Goal: Transaction & Acquisition: Purchase product/service

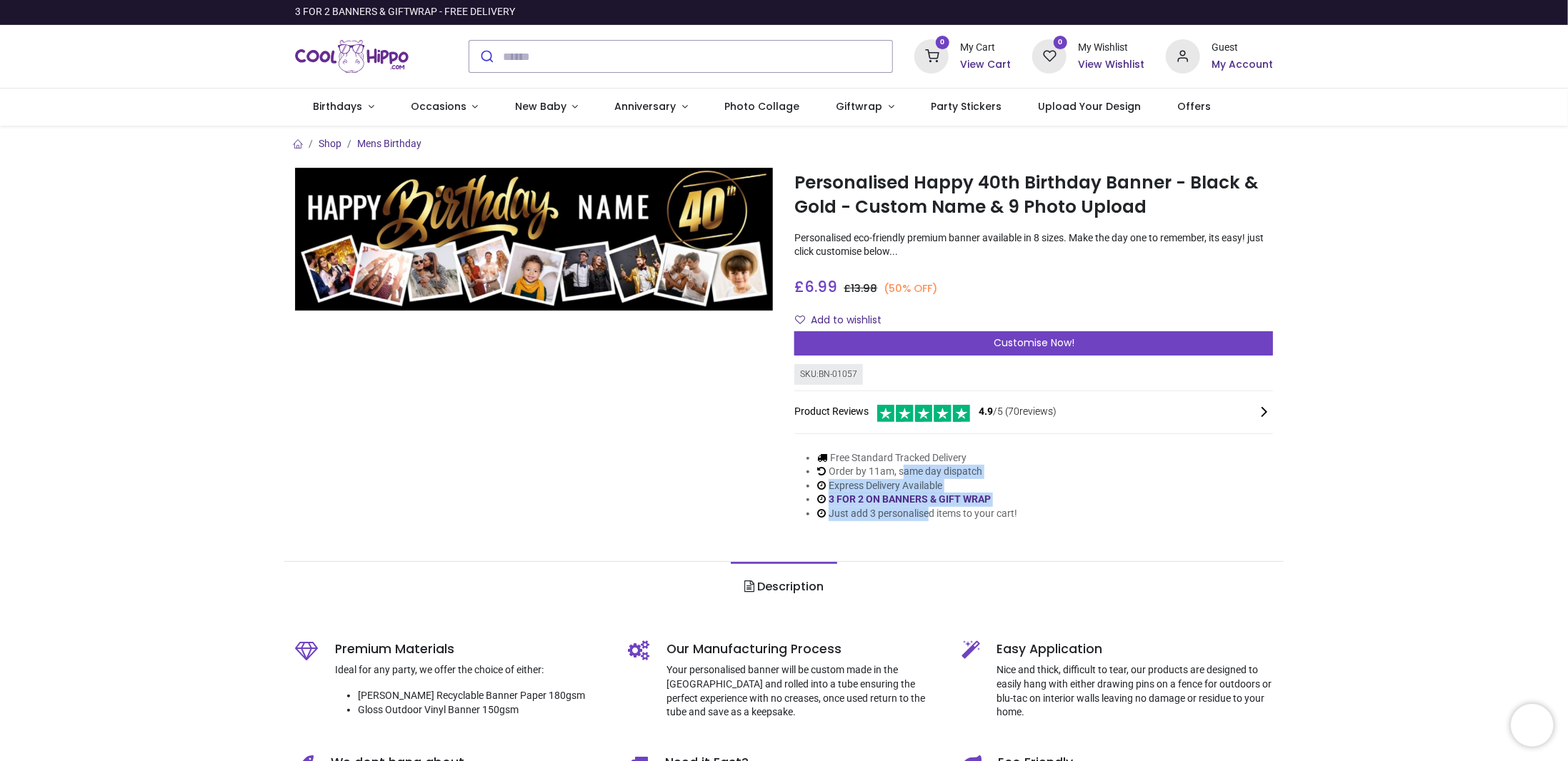
drag, startPoint x: 906, startPoint y: 466, endPoint x: 926, endPoint y: 515, distance: 52.9
click at [926, 515] on ul "Free Standard Tracked Delivery Order by 11am, same day dispatch Express Deliver…" at bounding box center [905, 486] width 223 height 70
click at [926, 515] on li "Just add 3 personalised items to your cart!" at bounding box center [916, 515] width 200 height 15
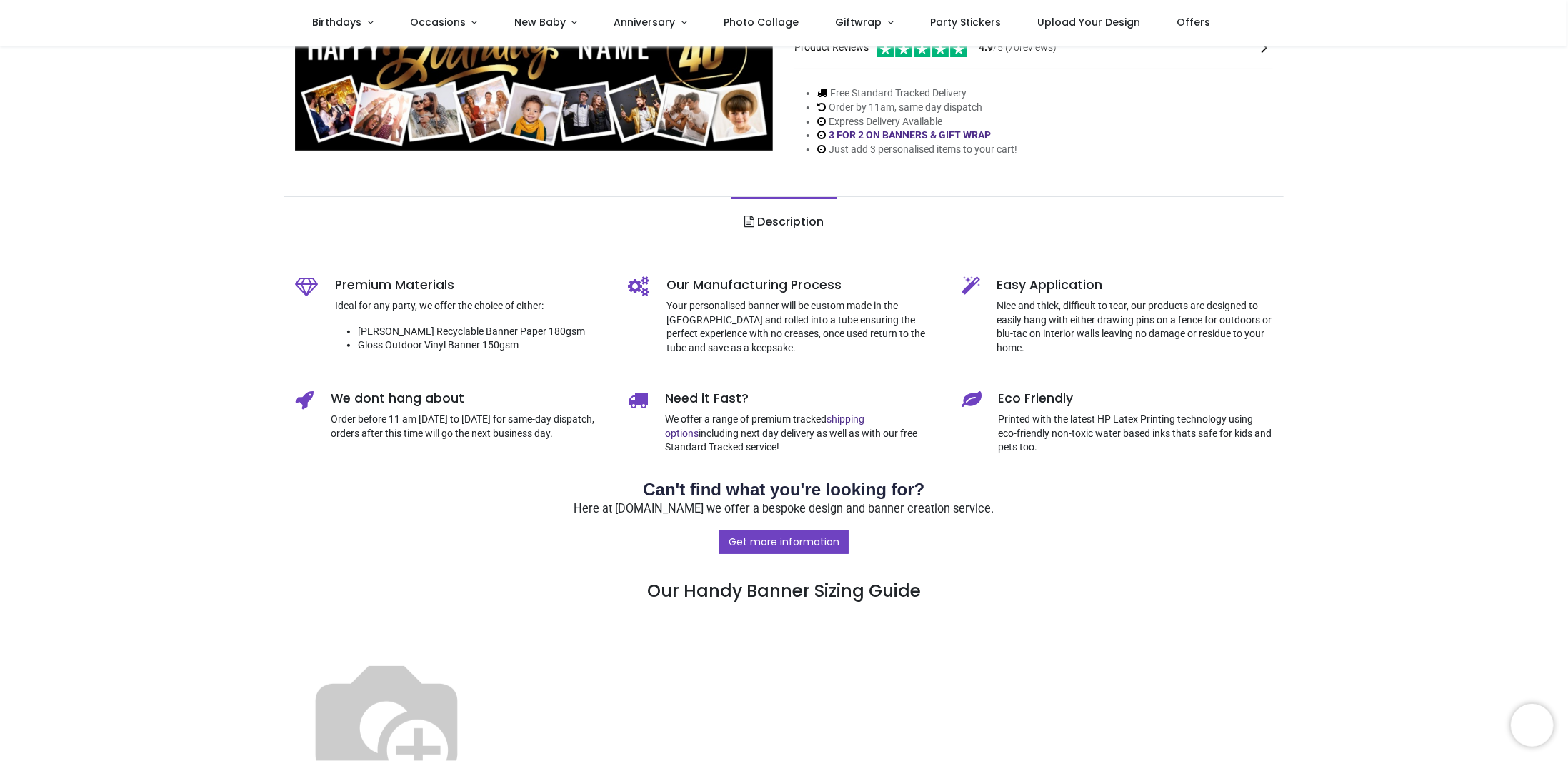
scroll to position [286, 0]
click at [784, 208] on link "Description" at bounding box center [784, 221] width 106 height 50
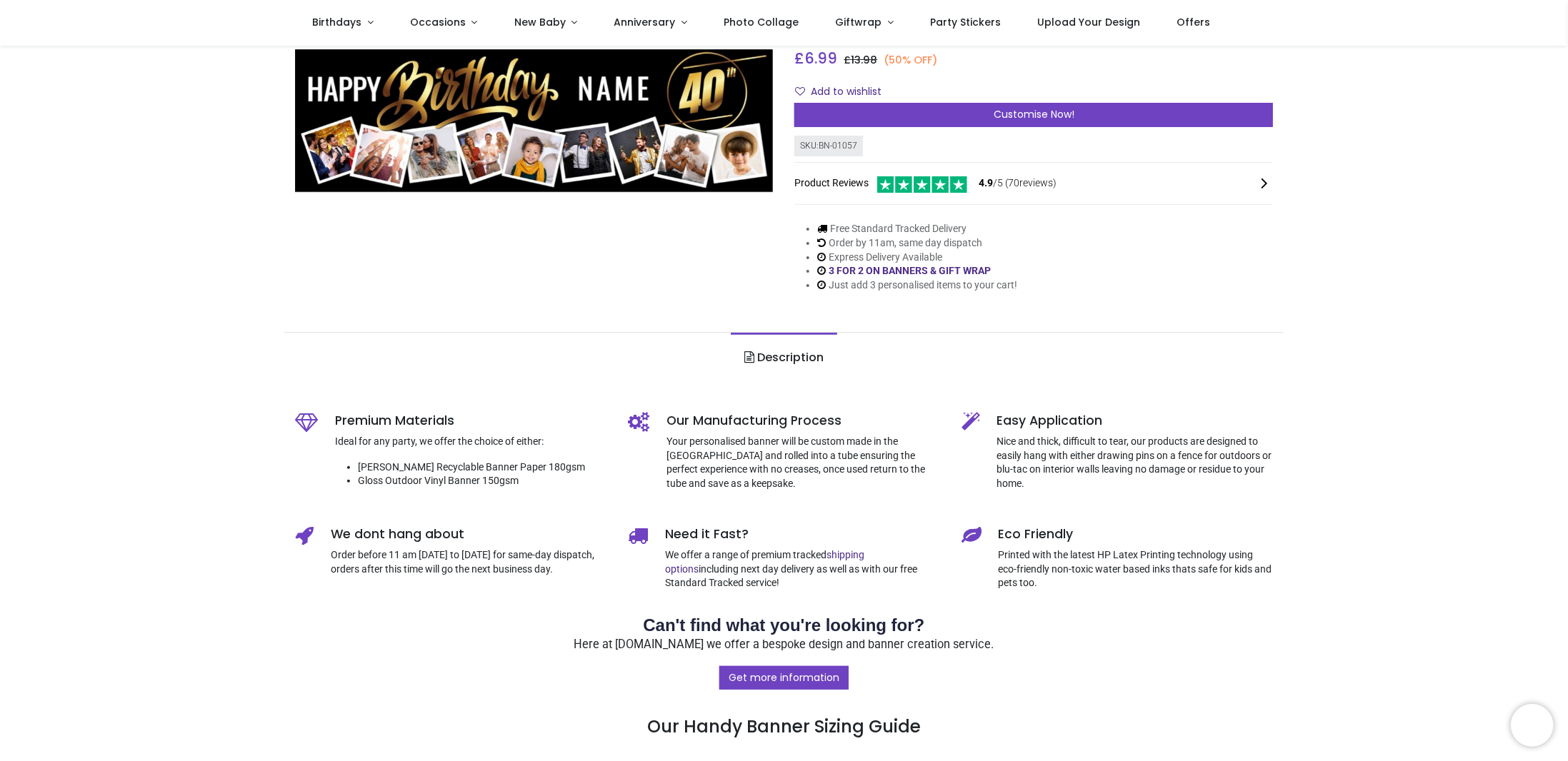
scroll to position [0, 0]
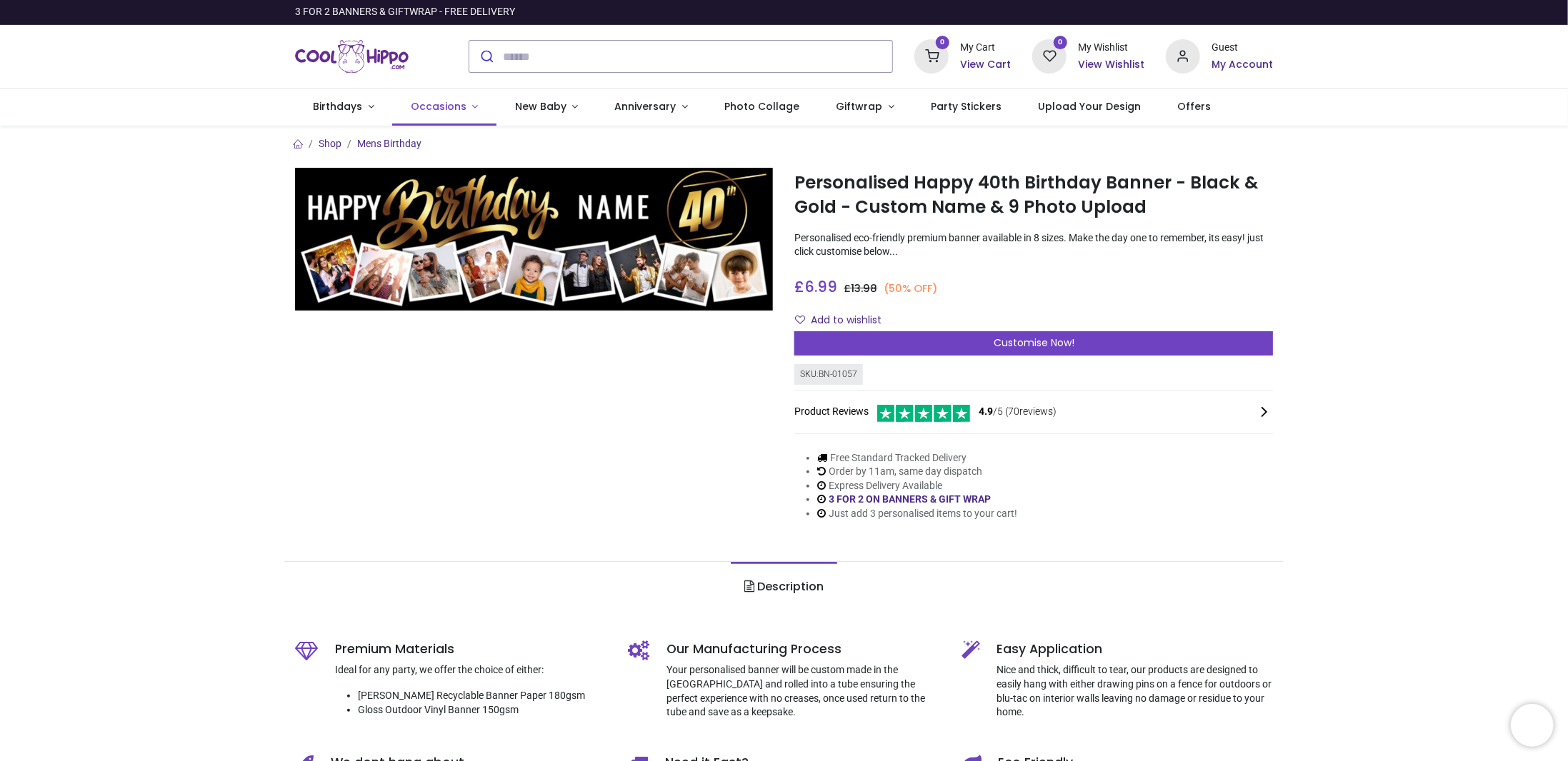
click at [468, 108] on link "Occasions" at bounding box center [444, 107] width 105 height 37
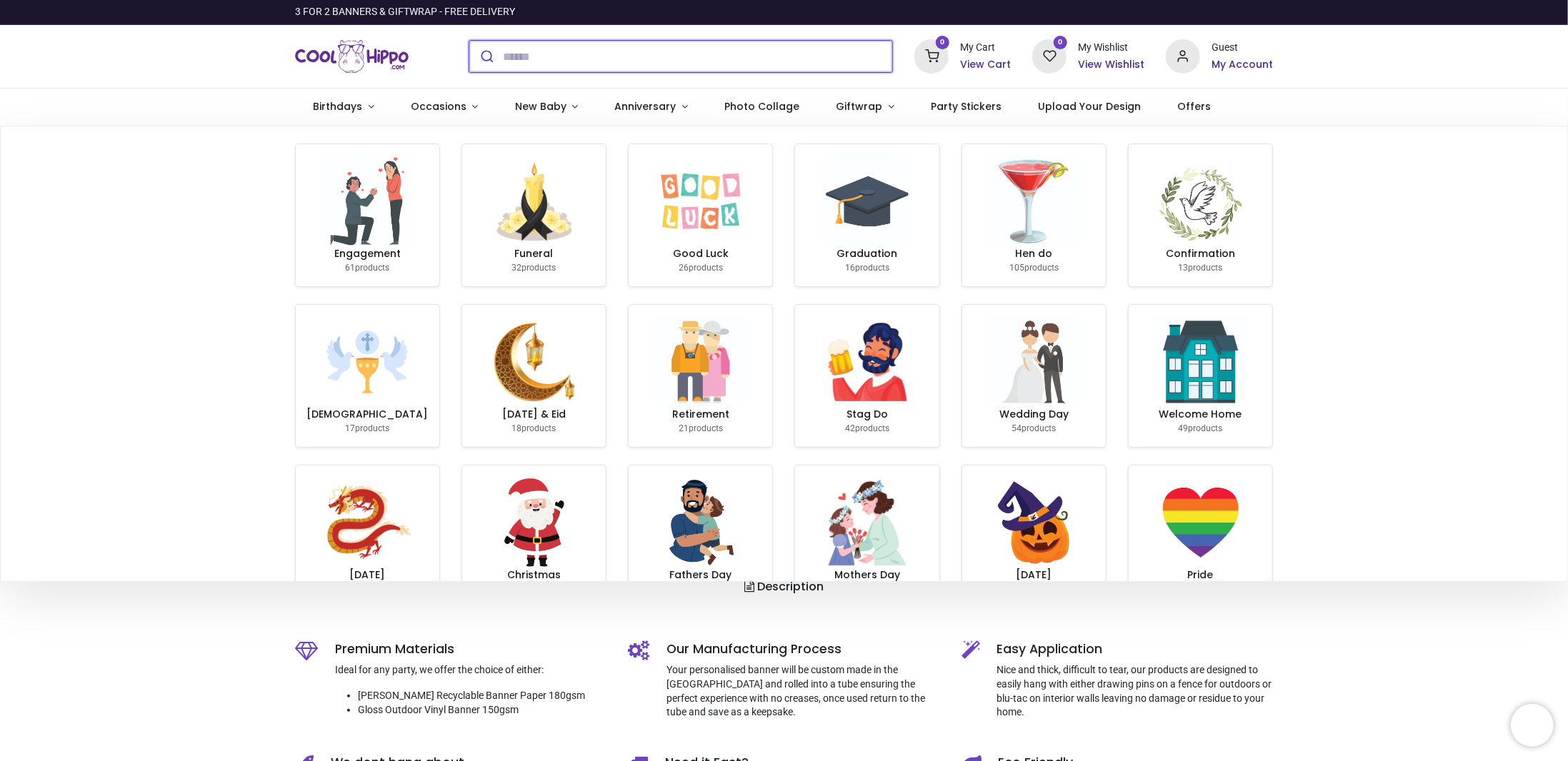
click at [531, 58] on input "search" at bounding box center [697, 56] width 390 height 32
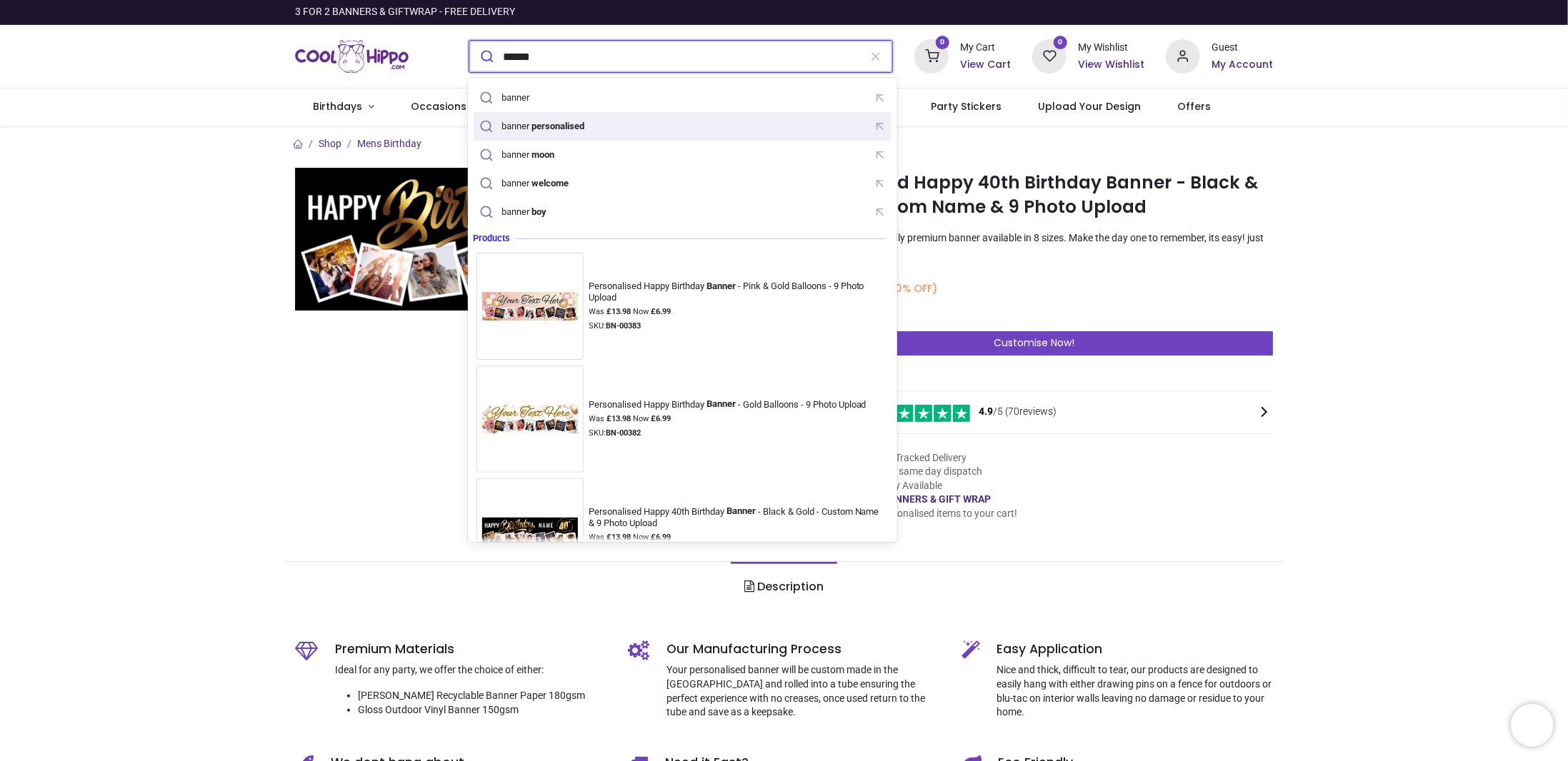
click at [563, 126] on mark "personalised" at bounding box center [558, 126] width 57 height 15
type input "**********"
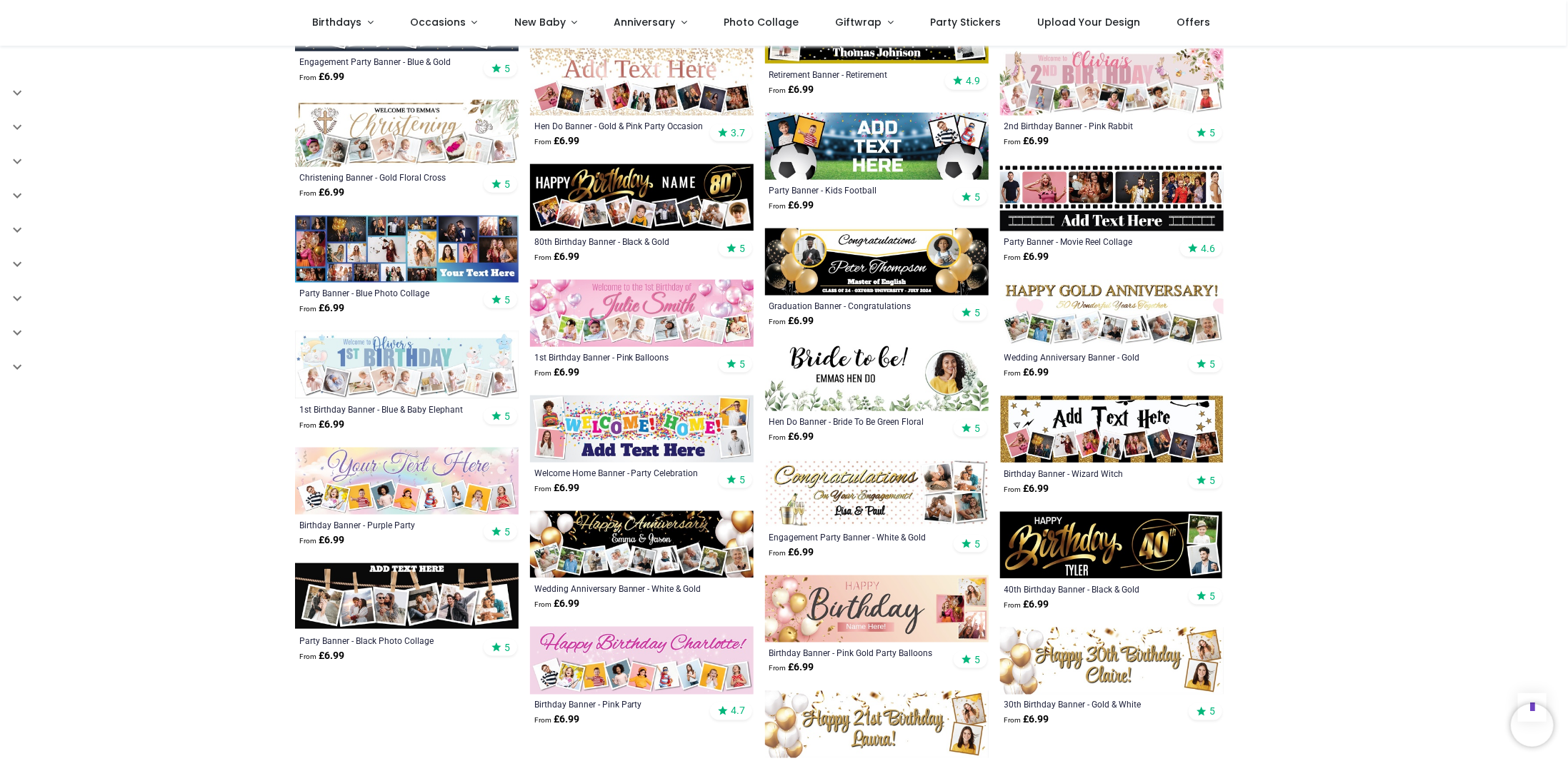
scroll to position [1214, 0]
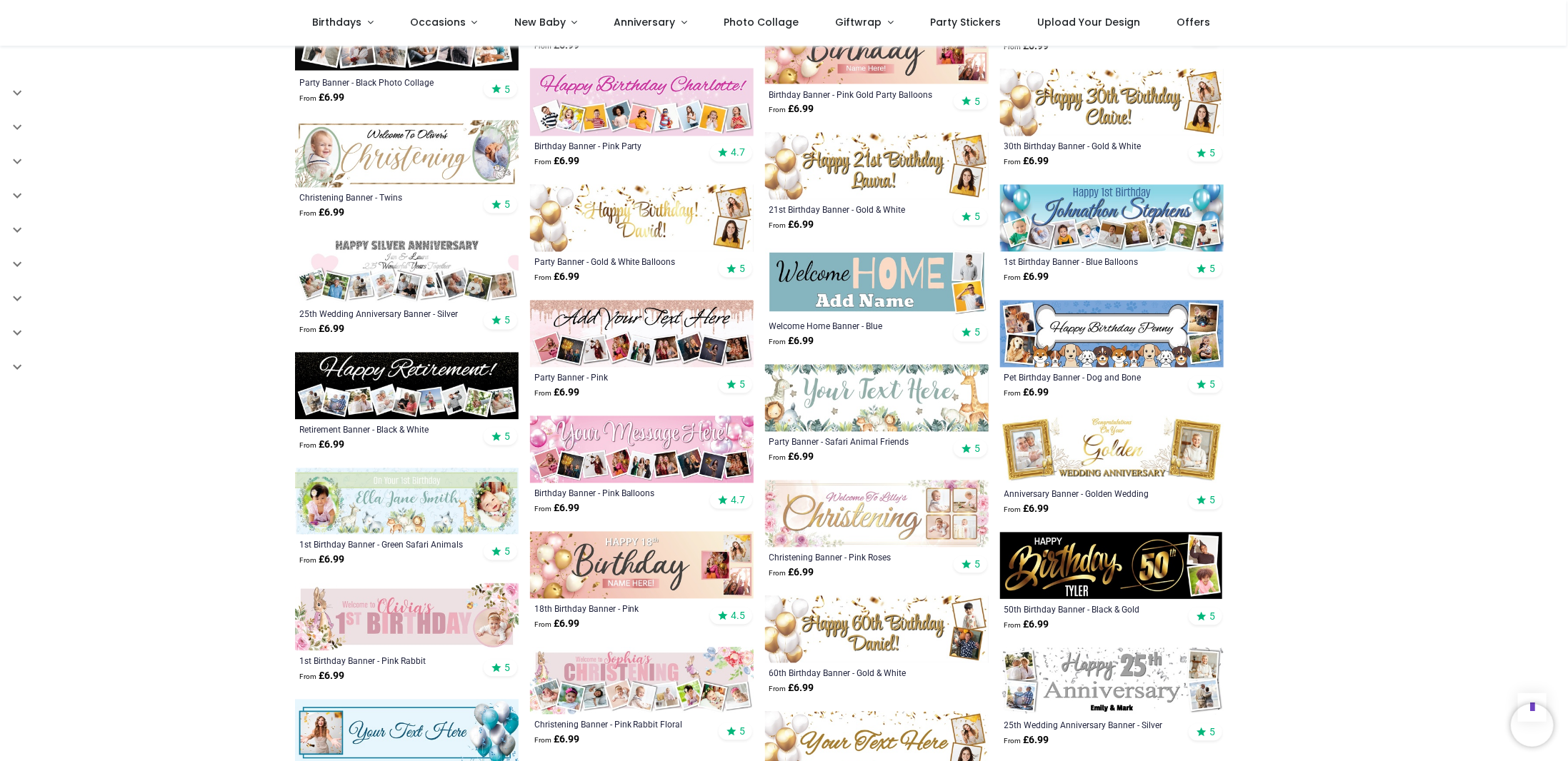
scroll to position [1785, 0]
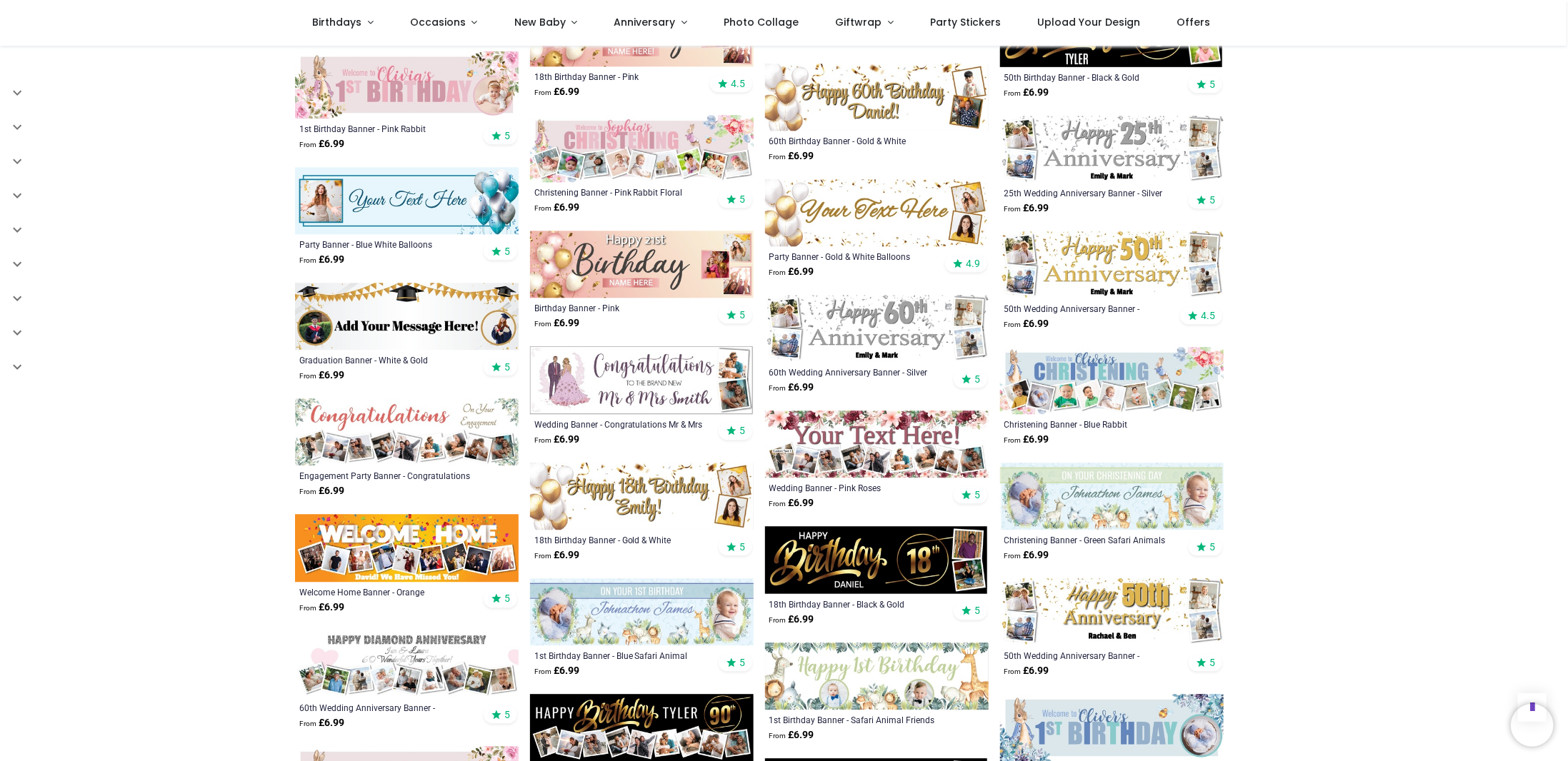
scroll to position [2285, 0]
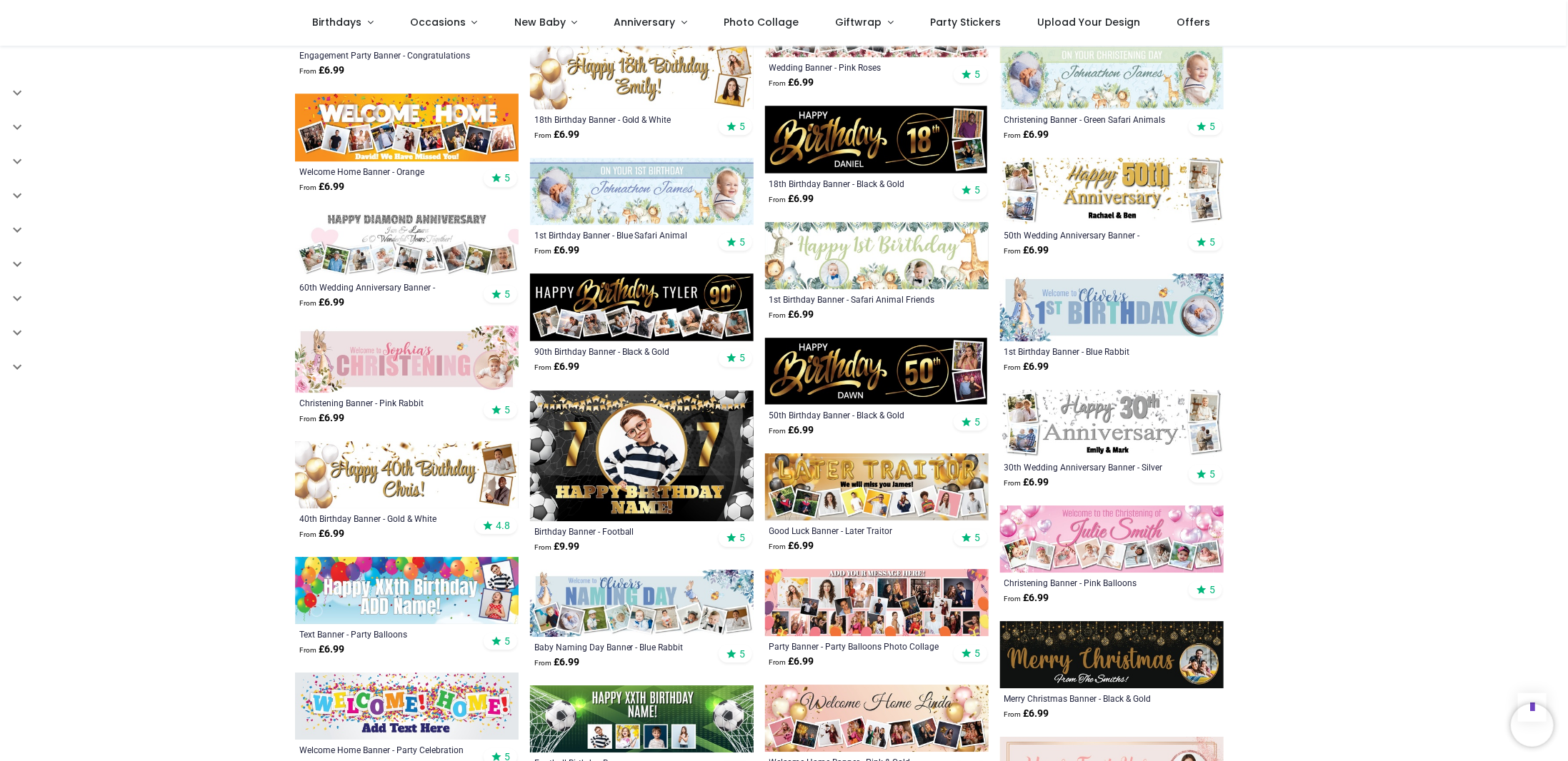
scroll to position [2785, 0]
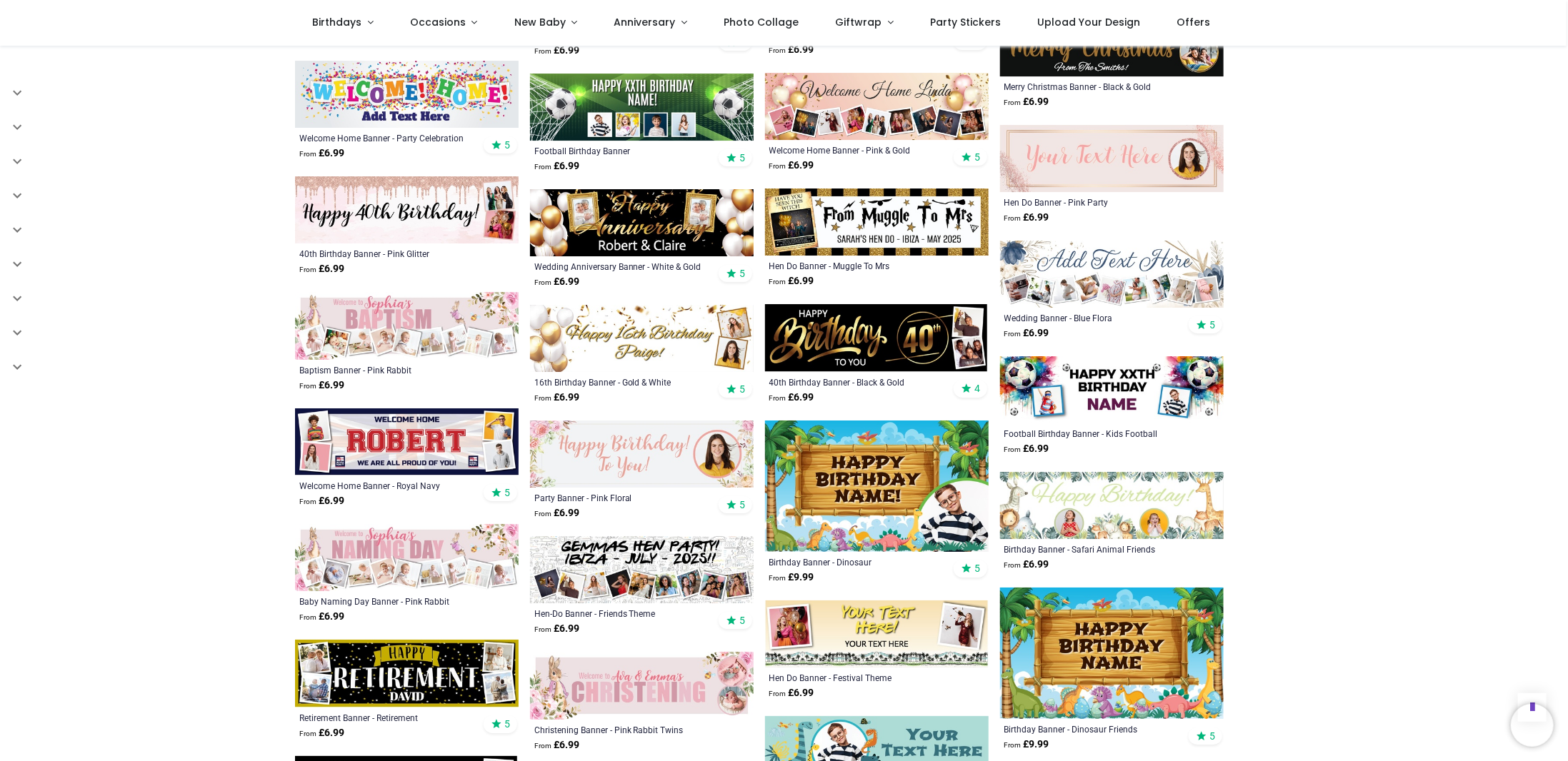
scroll to position [3286, 0]
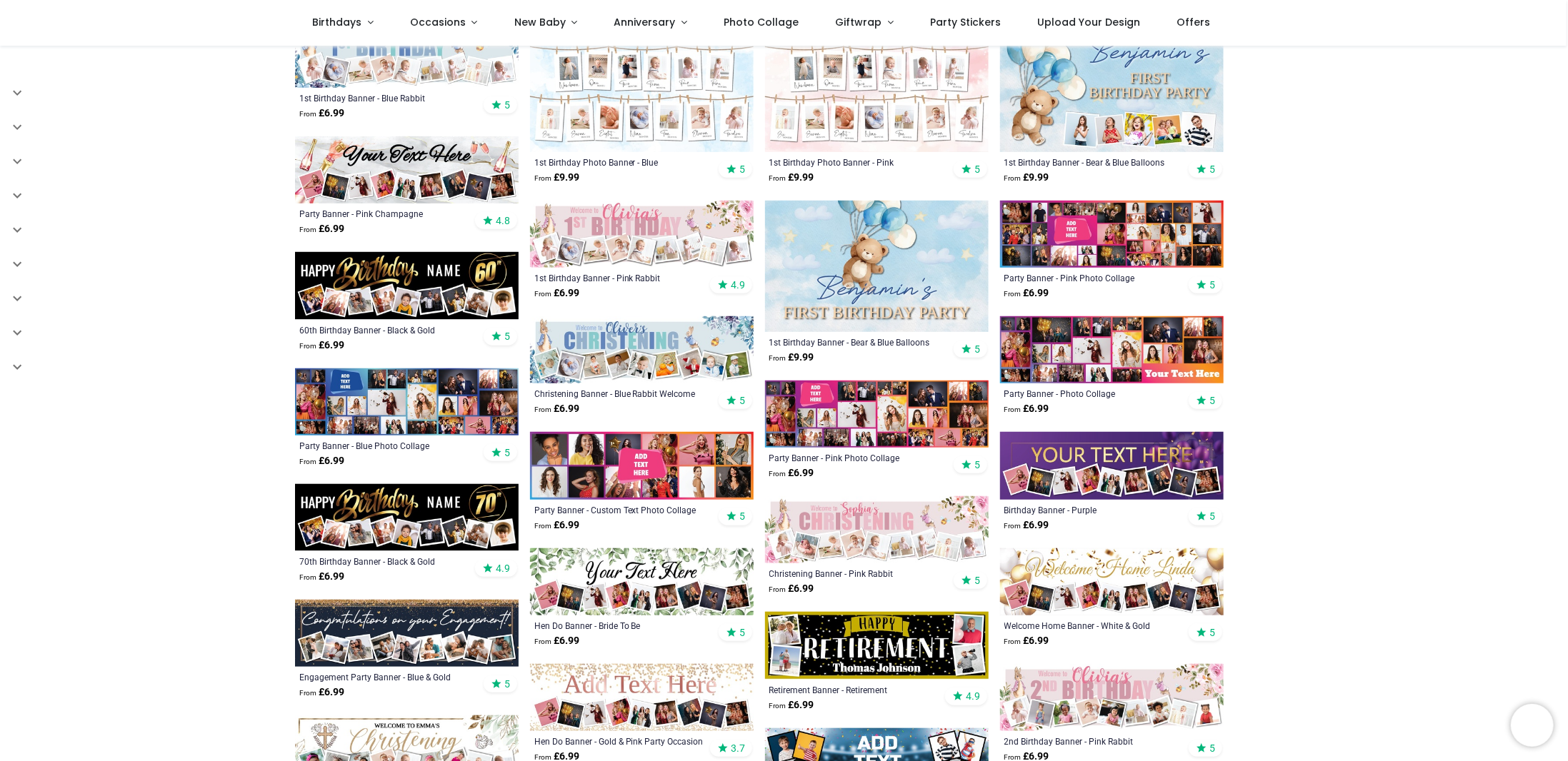
scroll to position [500, 0]
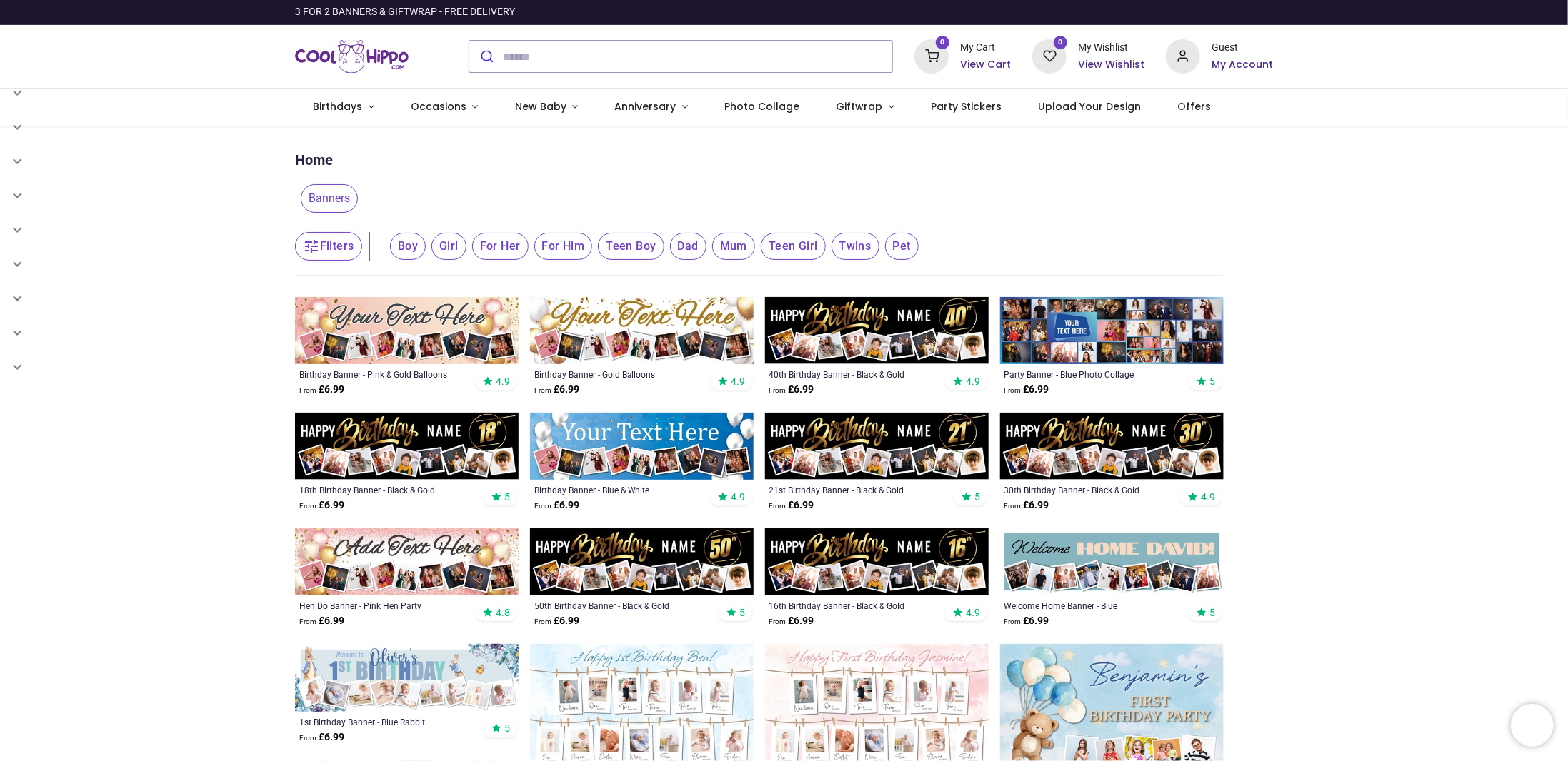
click at [332, 244] on button "Filters" at bounding box center [328, 246] width 67 height 28
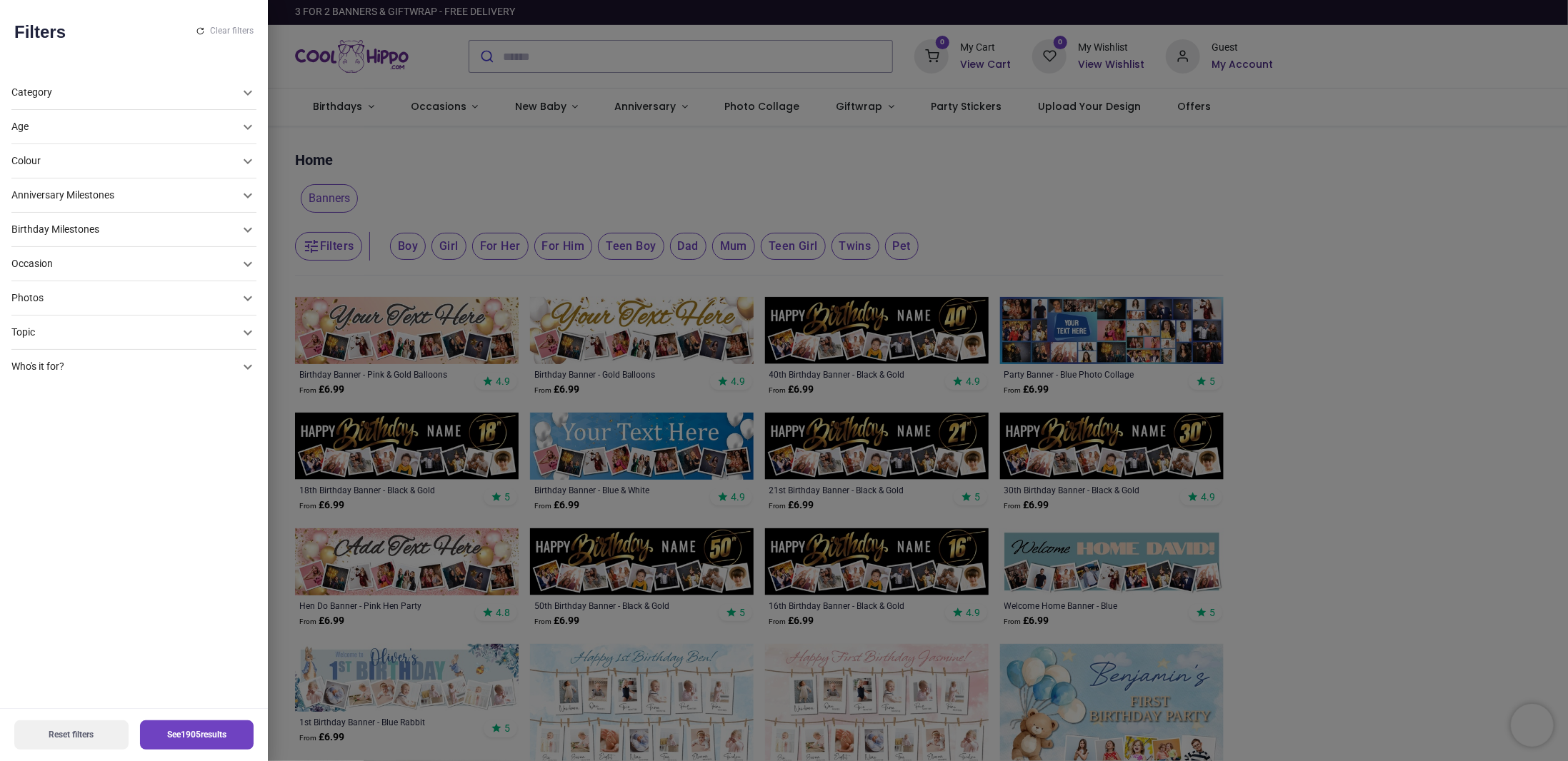
click at [239, 262] on icon at bounding box center [247, 264] width 17 height 17
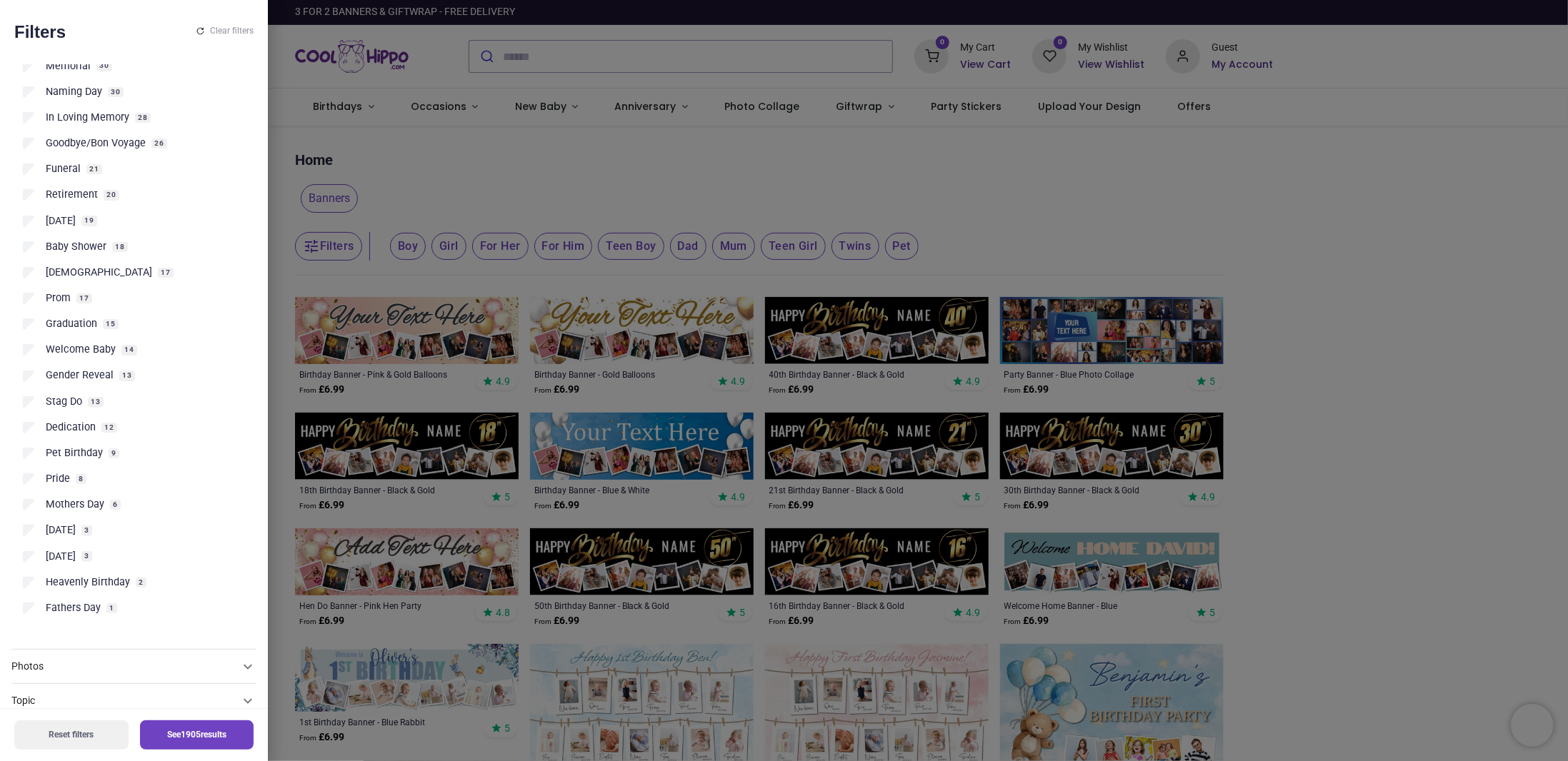
scroll to position [551, 0]
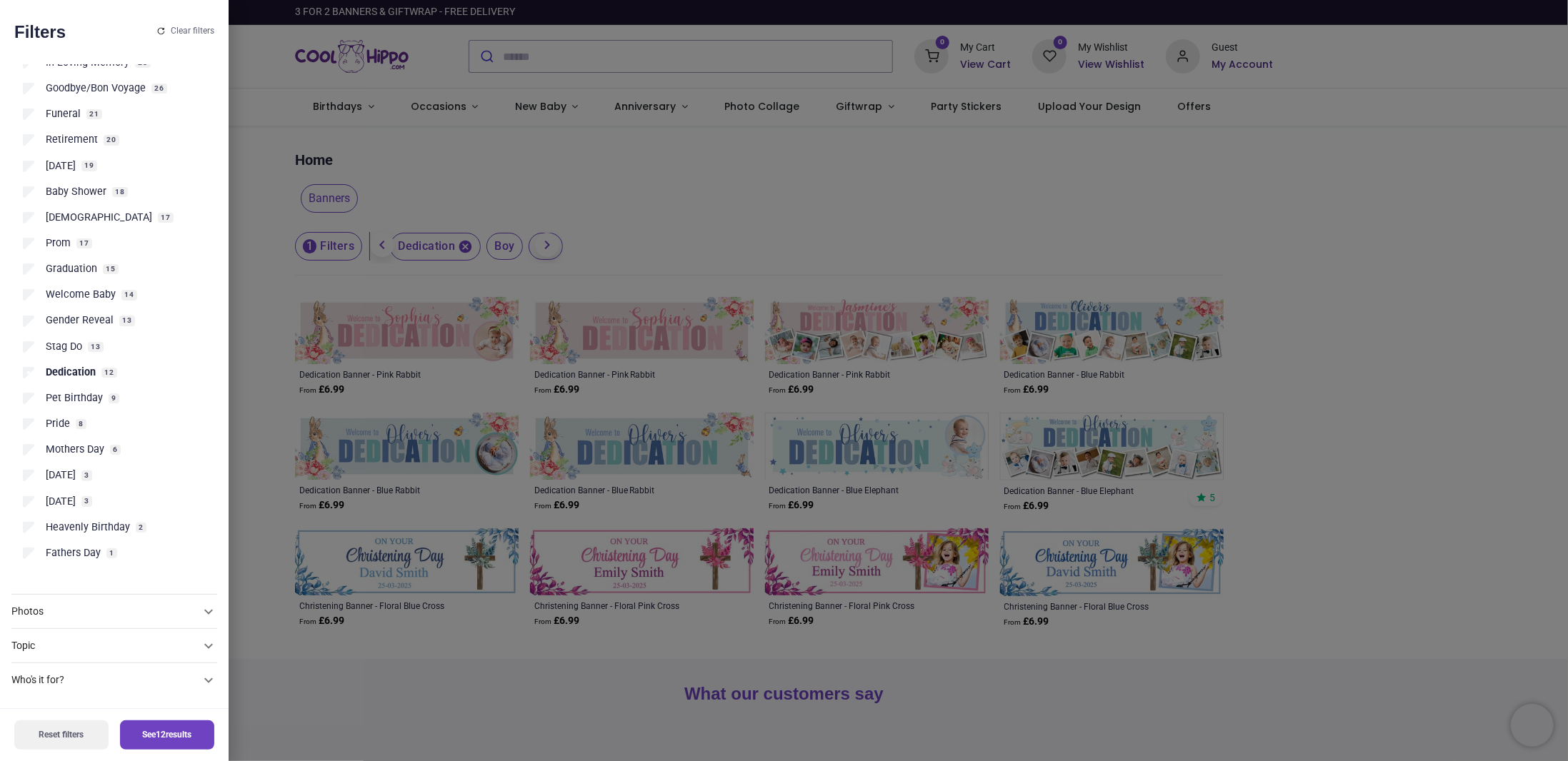
scroll to position [501, 0]
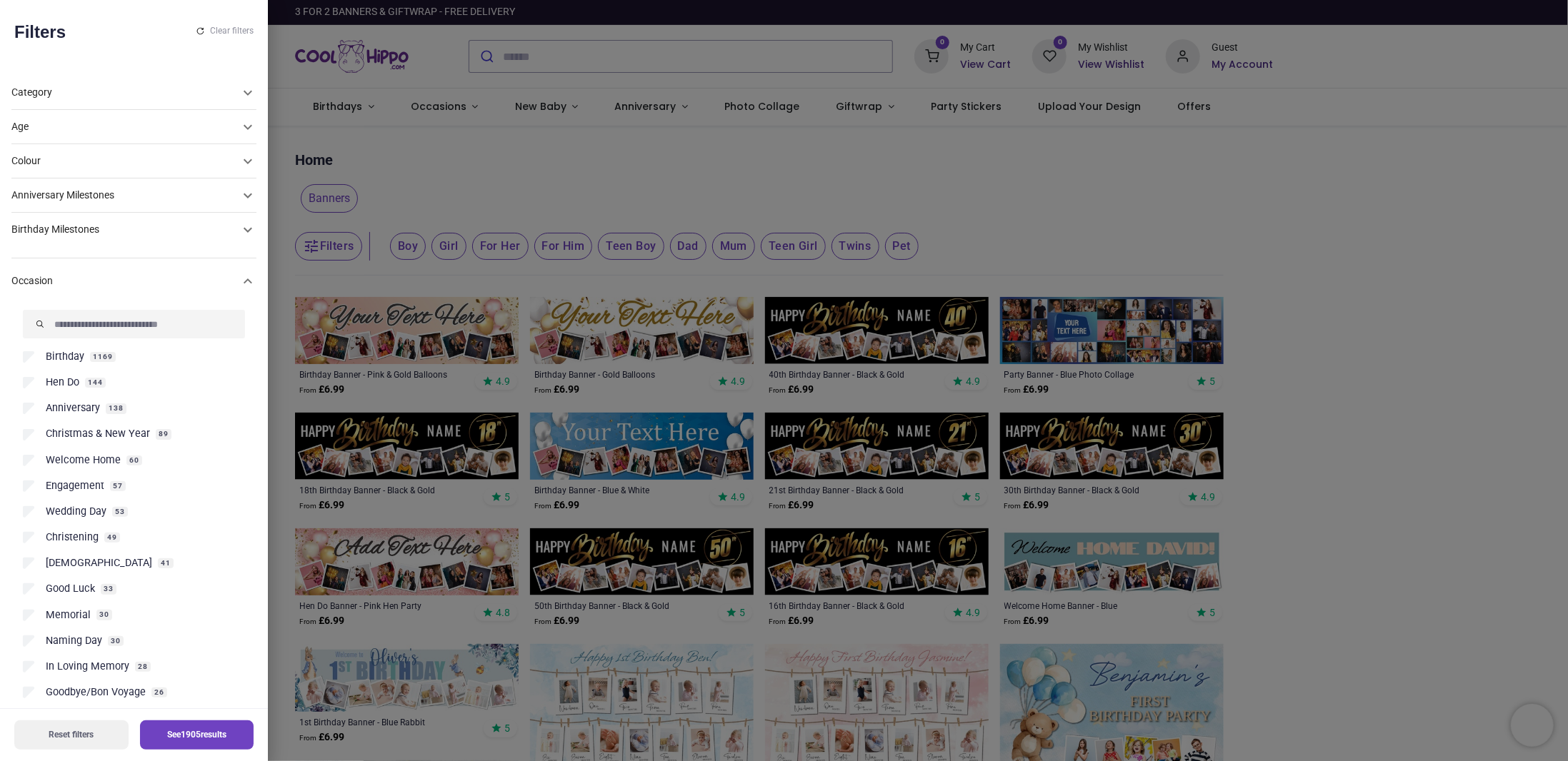
click at [244, 282] on icon at bounding box center [248, 281] width 9 height 5
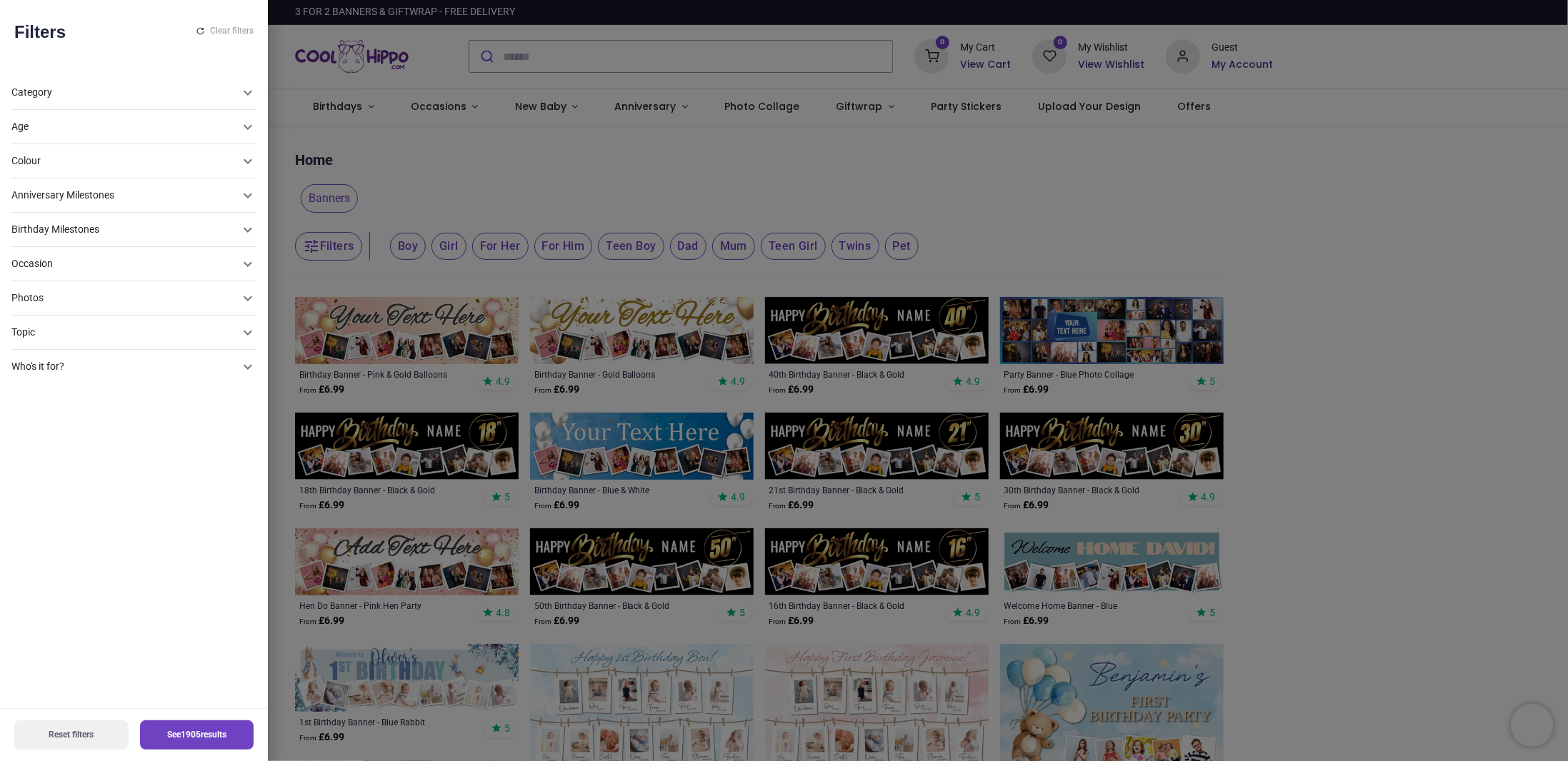
click at [239, 329] on icon at bounding box center [247, 332] width 17 height 17
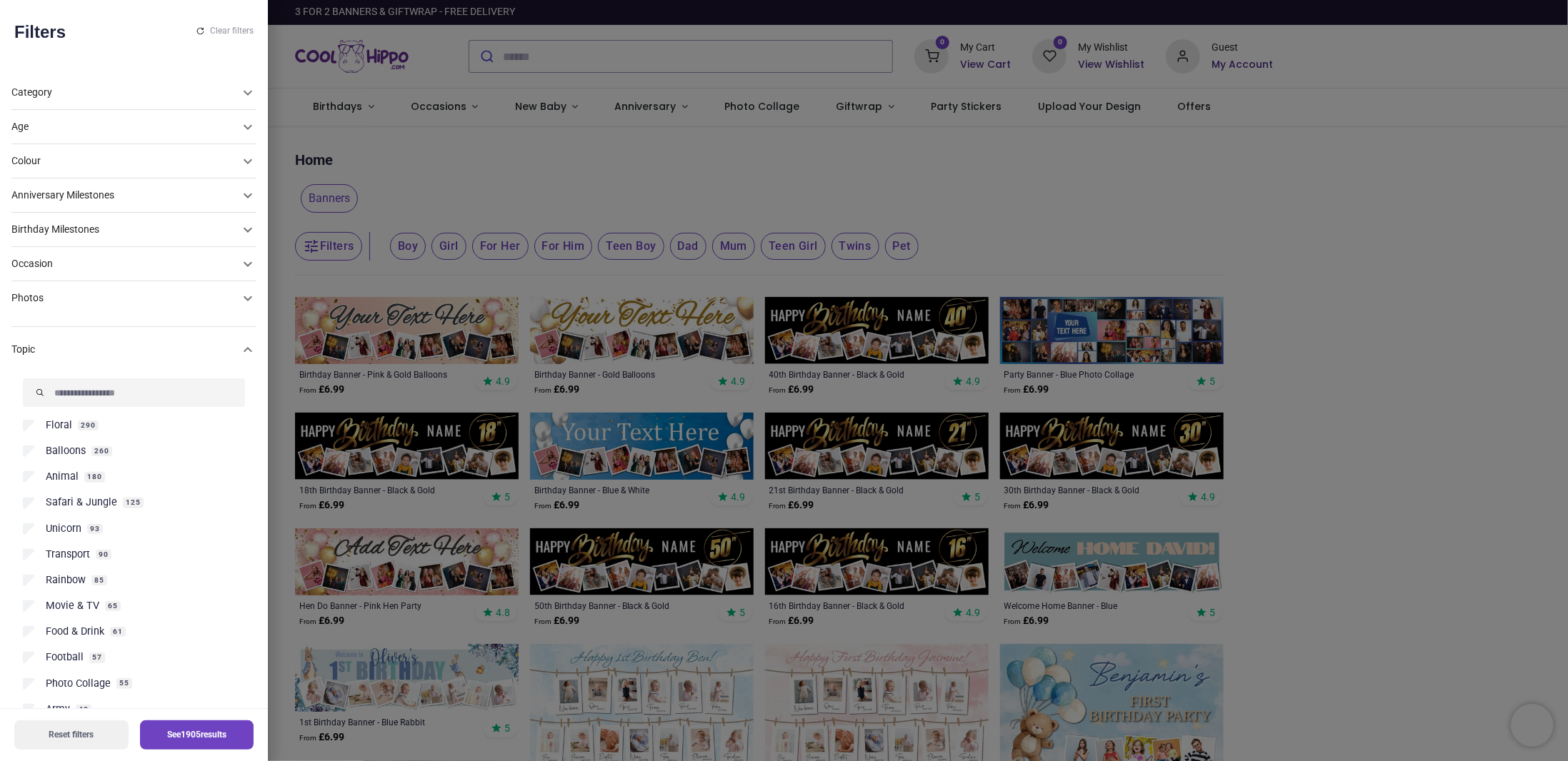
click at [239, 352] on icon at bounding box center [247, 349] width 17 height 17
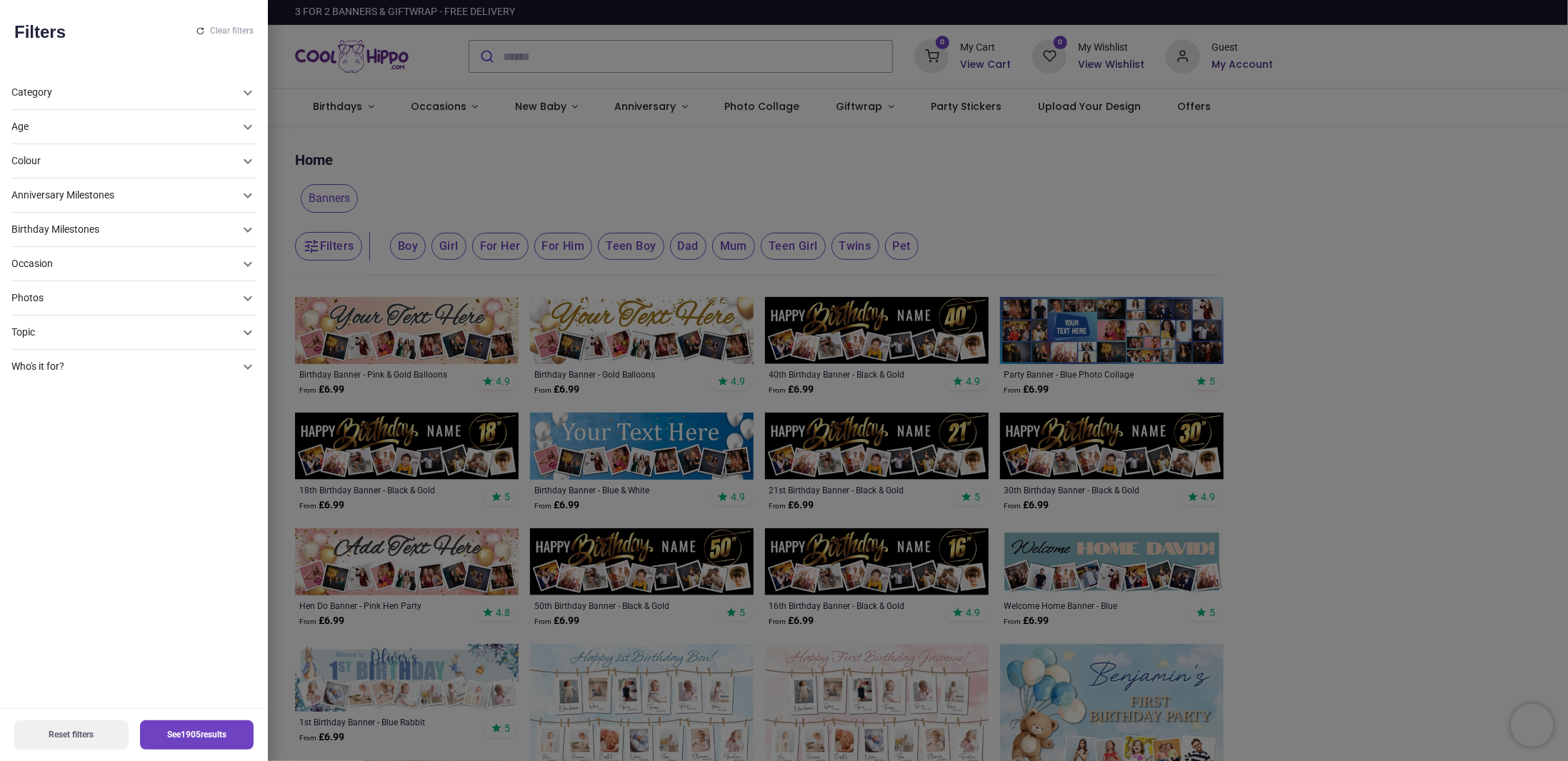
click at [239, 370] on icon at bounding box center [247, 366] width 17 height 17
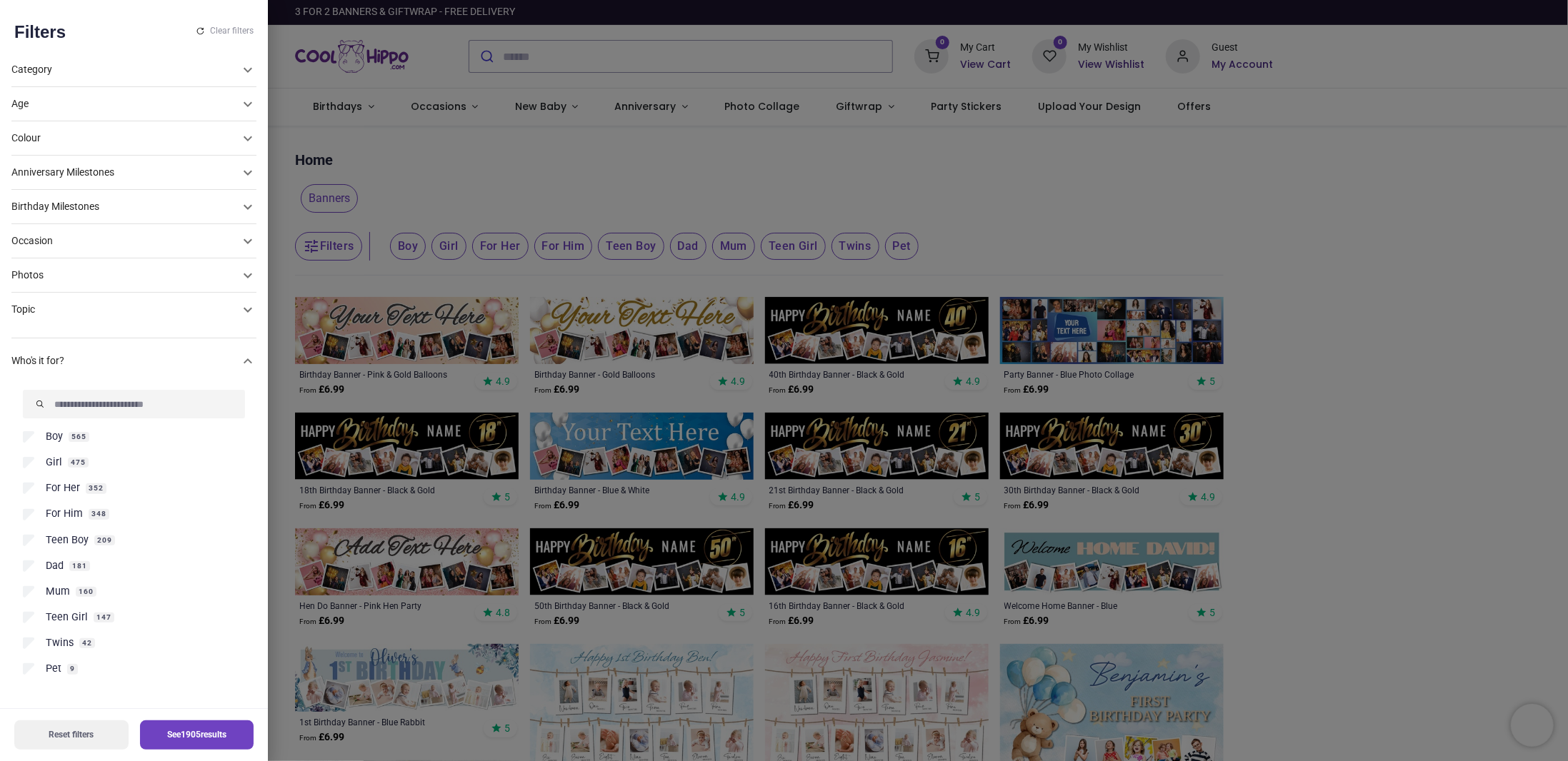
scroll to position [24, 0]
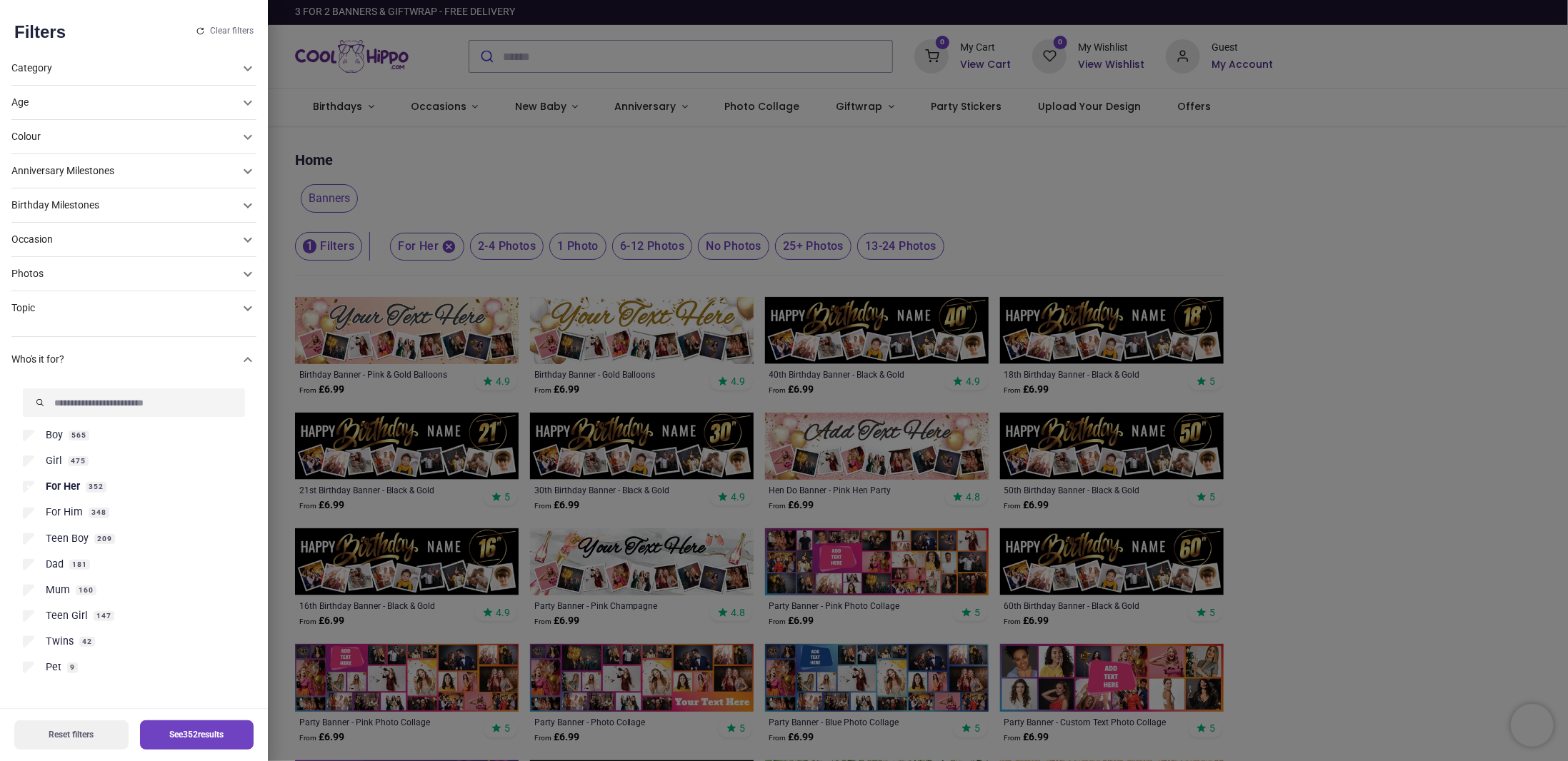
click at [993, 225] on div at bounding box center [784, 380] width 1568 height 761
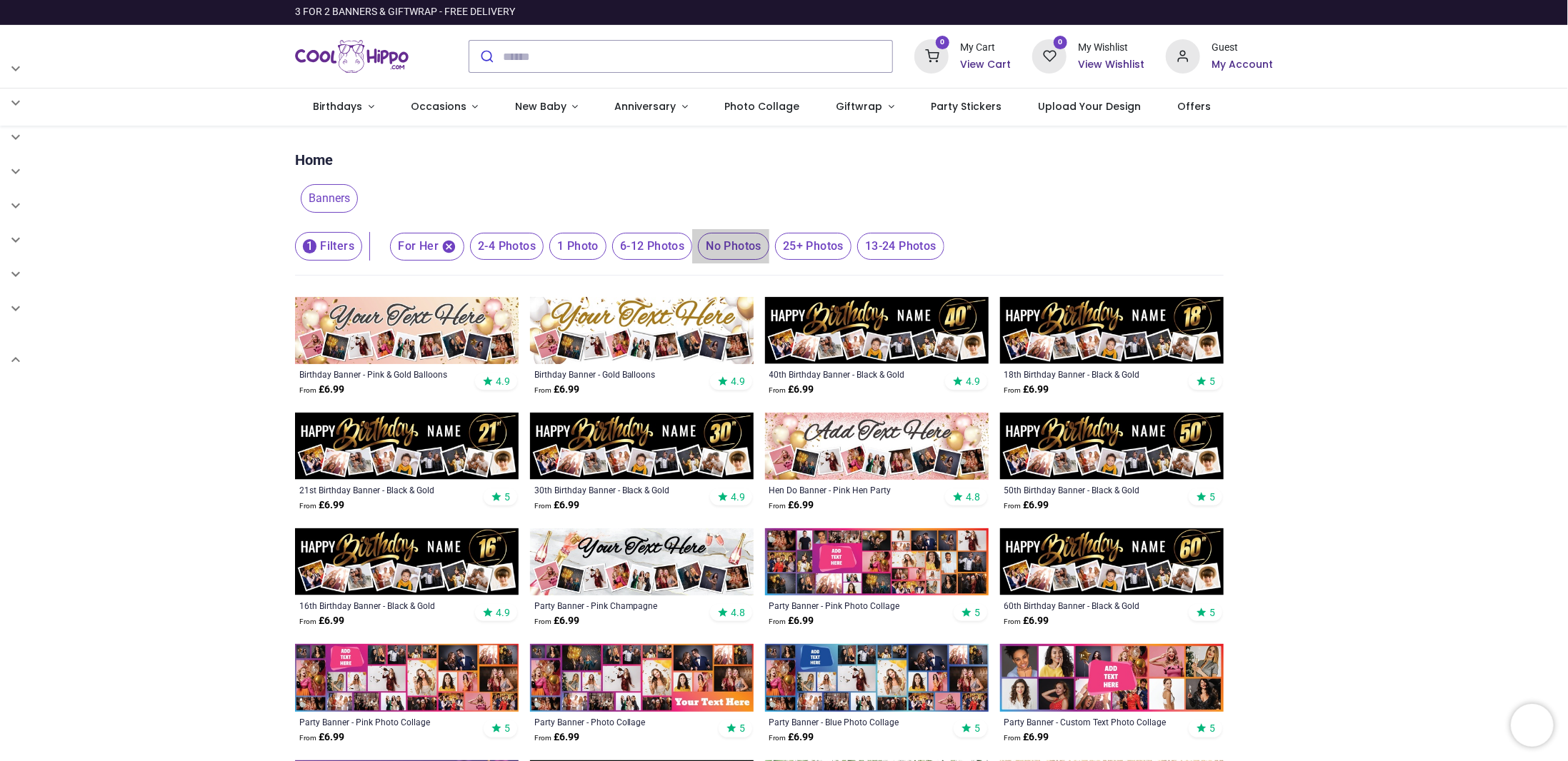
click at [728, 244] on span "No Photos" at bounding box center [733, 246] width 71 height 27
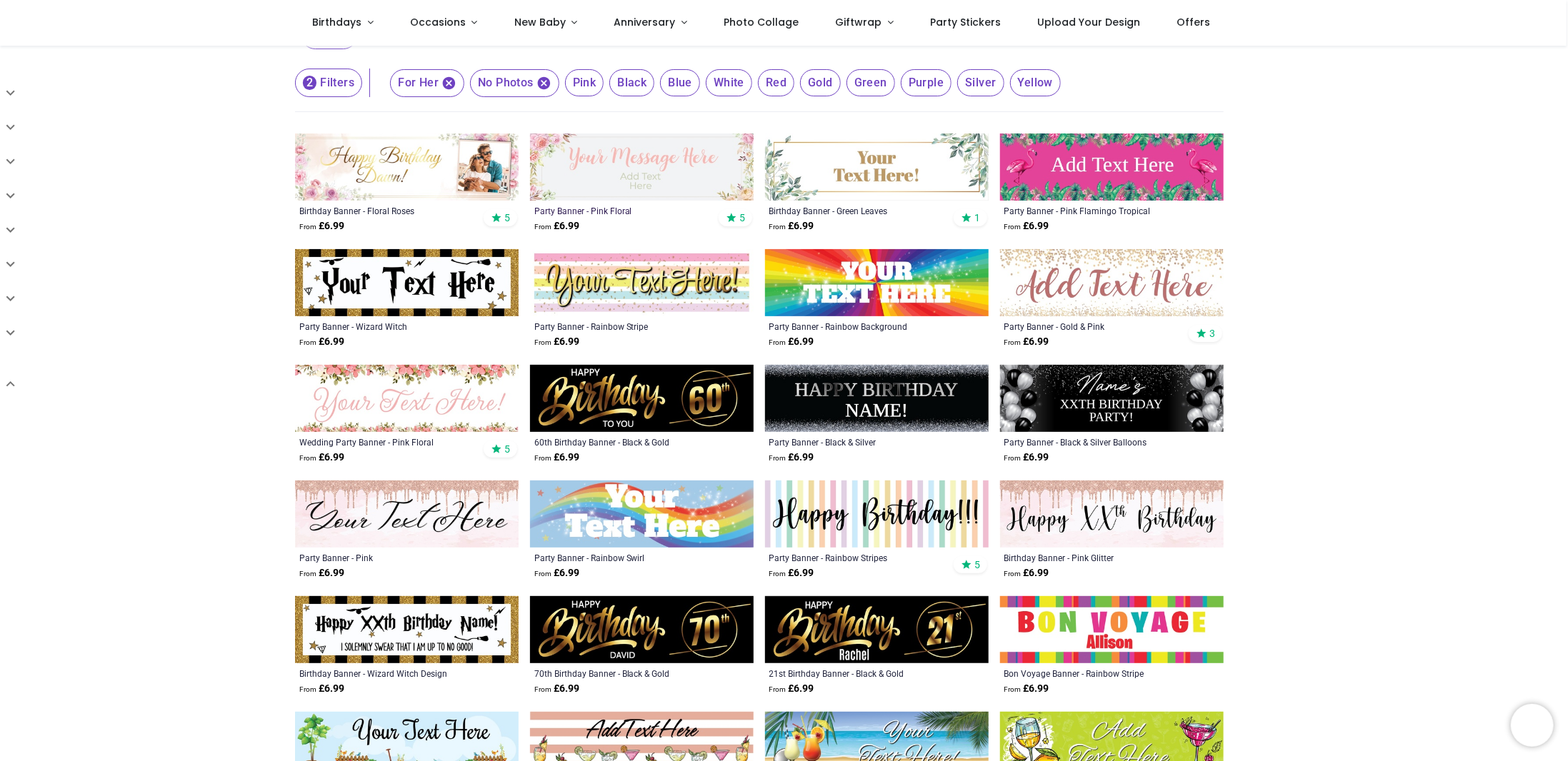
scroll to position [143, 0]
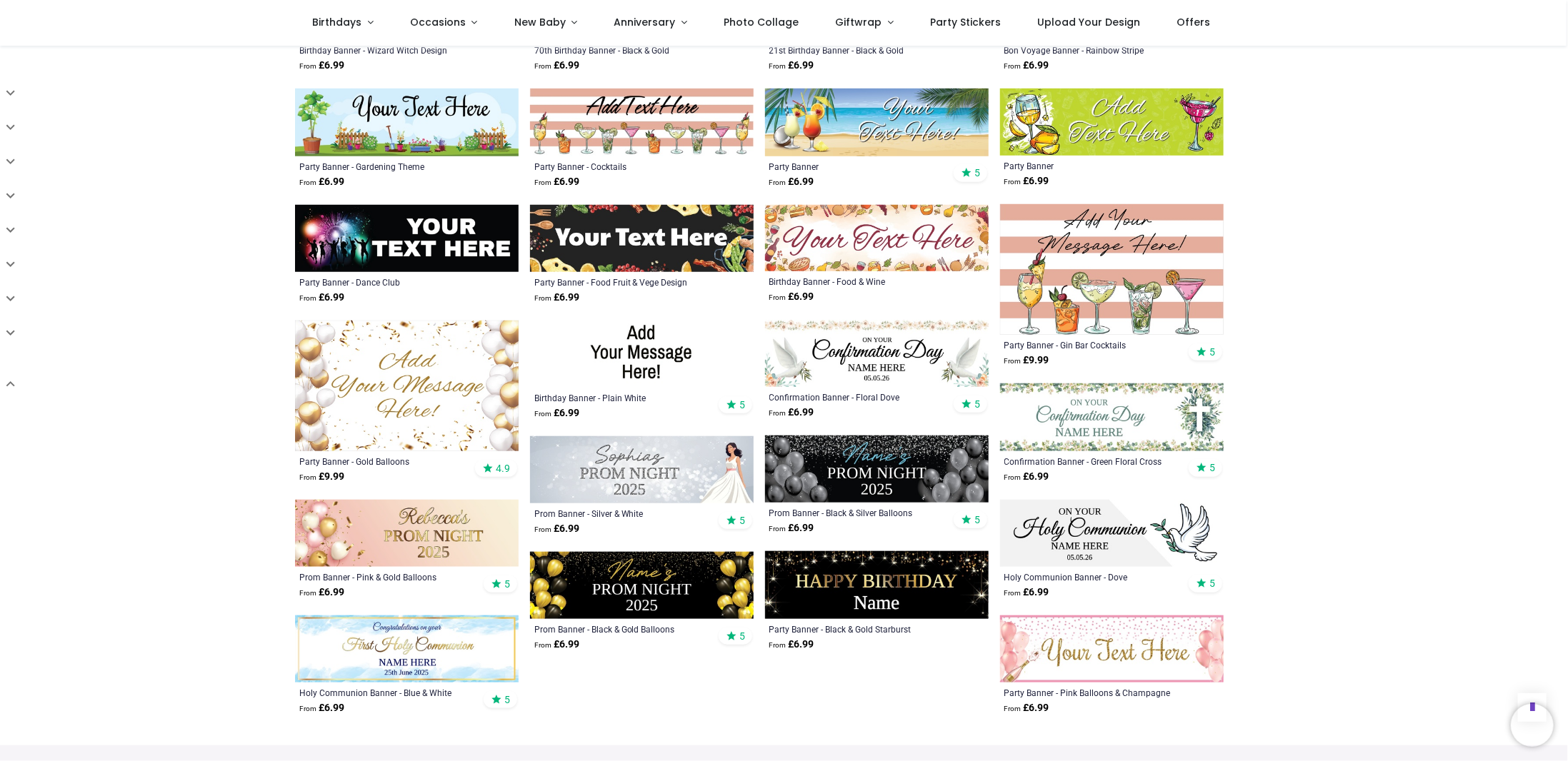
scroll to position [714, 0]
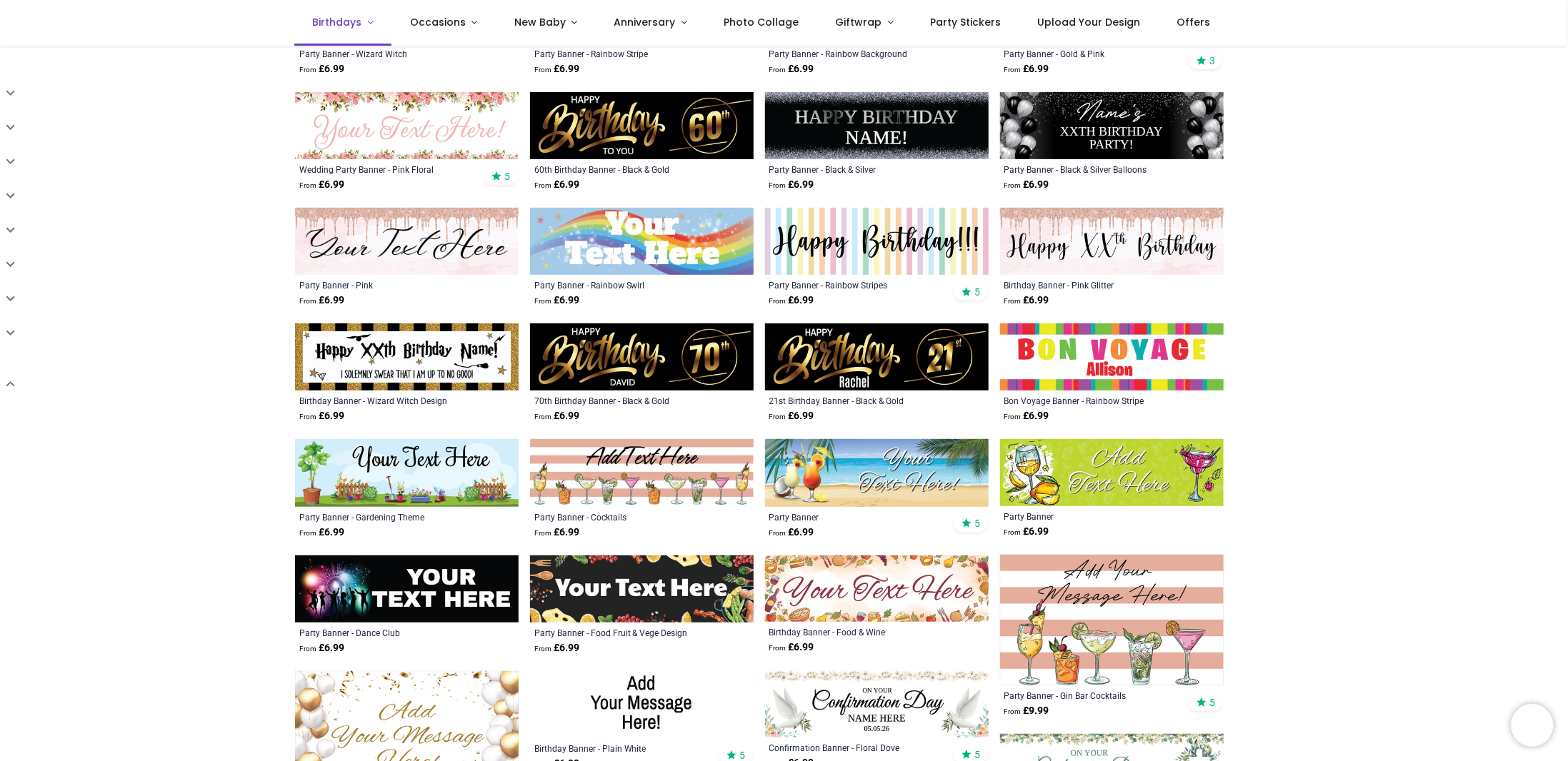
scroll to position [71, 0]
